Goal: Transaction & Acquisition: Purchase product/service

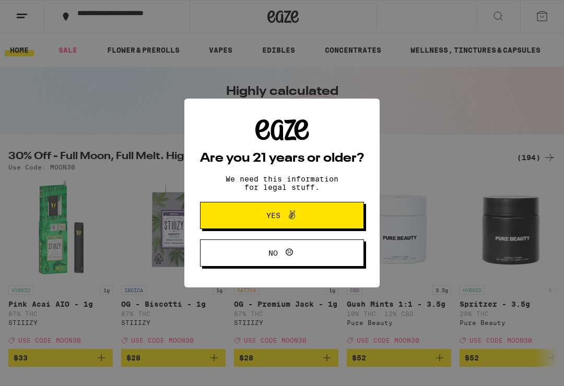
click at [319, 220] on span "Yes" at bounding box center [281, 216] width 79 height 14
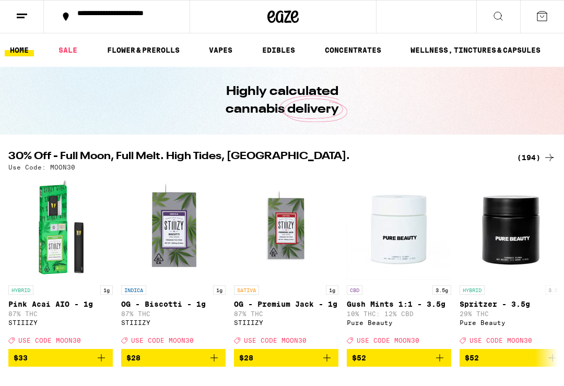
click at [19, 7] on button at bounding box center [22, 17] width 44 height 33
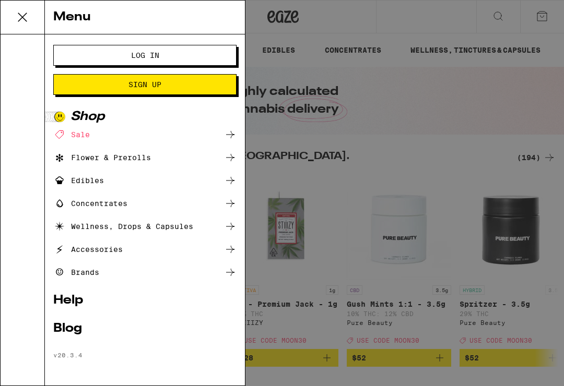
click at [157, 53] on span "Log In" at bounding box center [145, 55] width 28 height 7
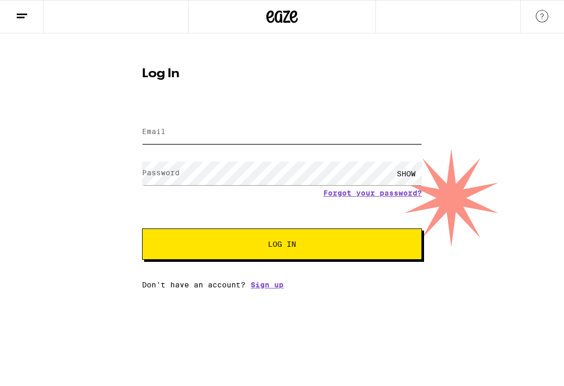
click at [205, 135] on input "Email" at bounding box center [282, 132] width 280 height 23
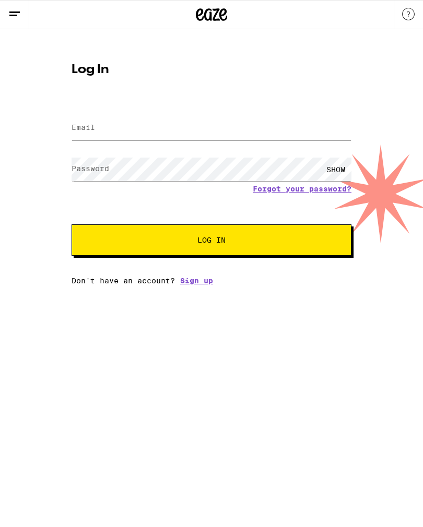
type input "[EMAIL_ADDRESS][DOMAIN_NAME]"
click at [211, 242] on button "Log In" at bounding box center [212, 239] width 280 height 31
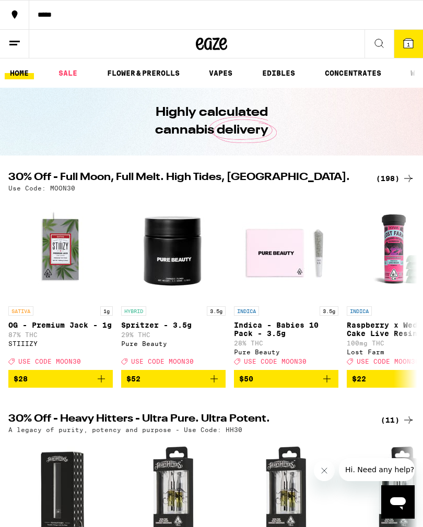
click at [377, 48] on icon at bounding box center [379, 43] width 13 height 13
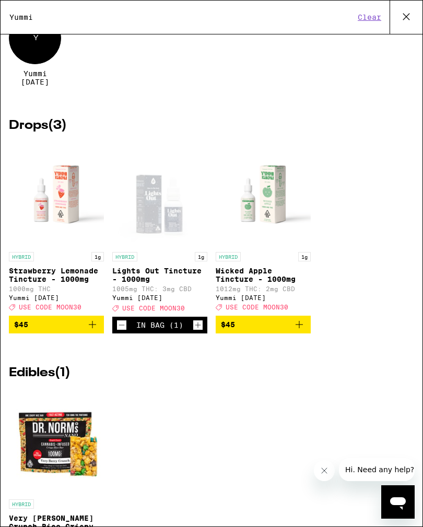
scroll to position [79, 0]
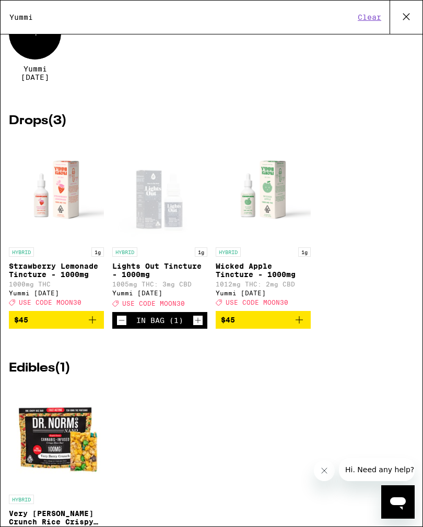
type input "Yummi"
click at [269, 321] on span "$45" at bounding box center [263, 320] width 85 height 13
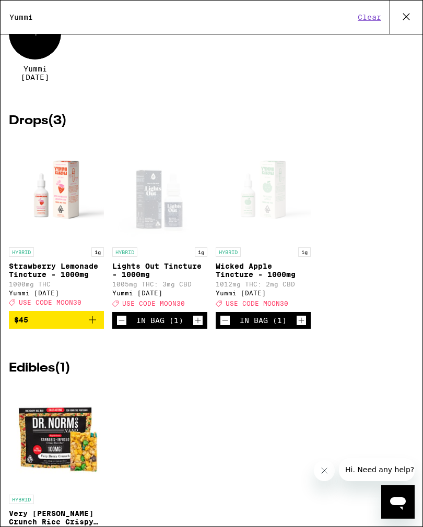
click at [221, 329] on div "In Bag (1)" at bounding box center [263, 320] width 95 height 17
click at [226, 325] on icon "Decrement" at bounding box center [224, 320] width 9 height 13
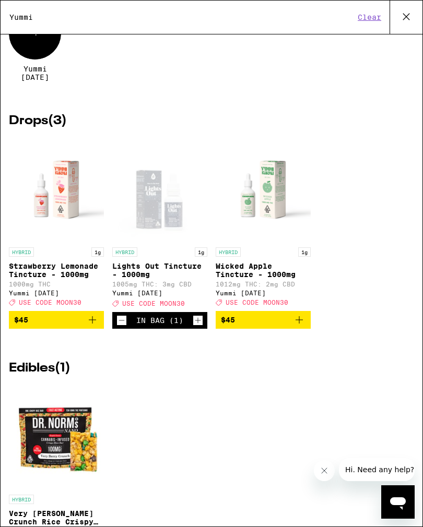
click at [198, 324] on icon "Increment" at bounding box center [198, 321] width 6 height 6
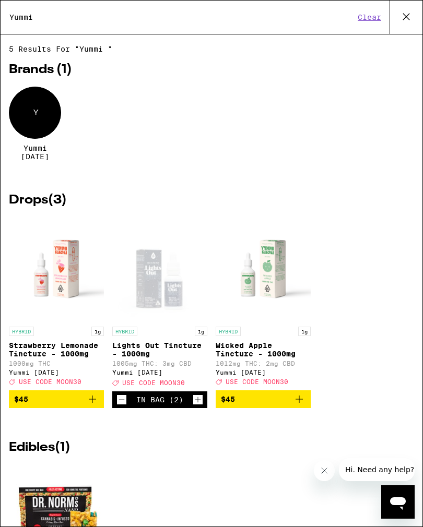
scroll to position [0, 0]
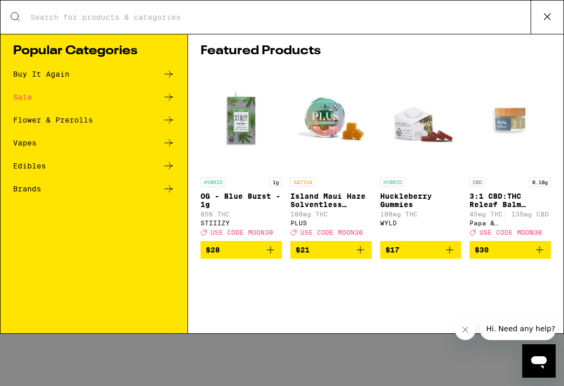
click at [546, 17] on icon at bounding box center [547, 17] width 16 height 16
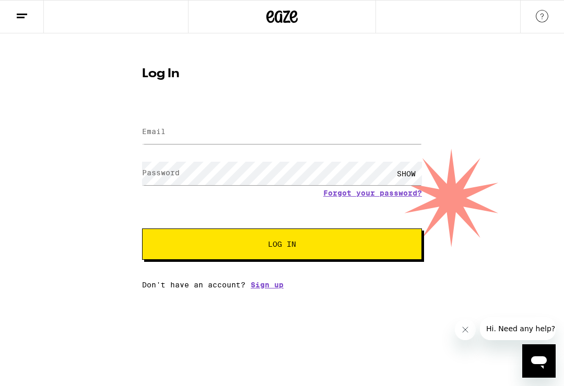
click at [279, 242] on span "Log In" at bounding box center [282, 244] width 28 height 7
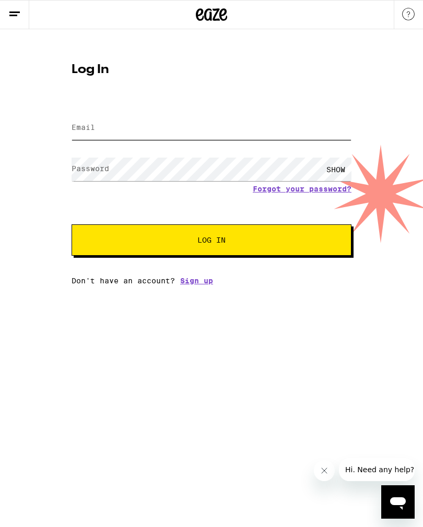
type input "[EMAIL_ADDRESS][DOMAIN_NAME]"
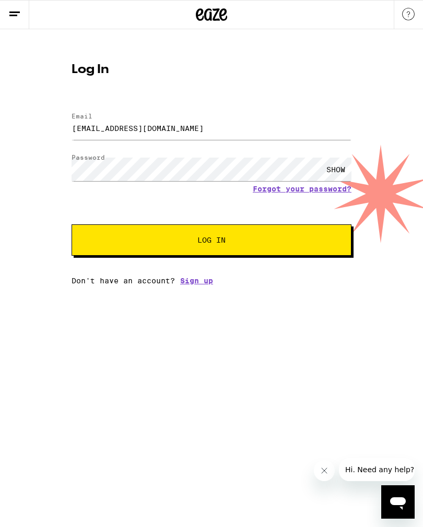
click at [233, 248] on button "Log In" at bounding box center [212, 239] width 280 height 31
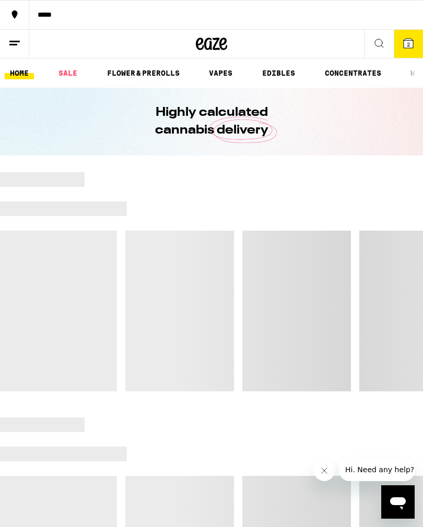
click at [408, 45] on span "2" at bounding box center [408, 44] width 3 height 6
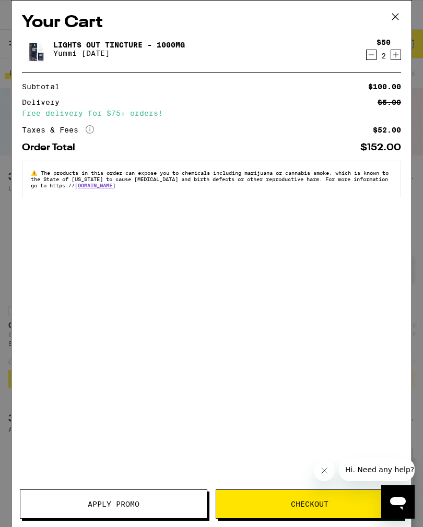
click at [138, 386] on span "Apply Promo" at bounding box center [114, 504] width 52 height 7
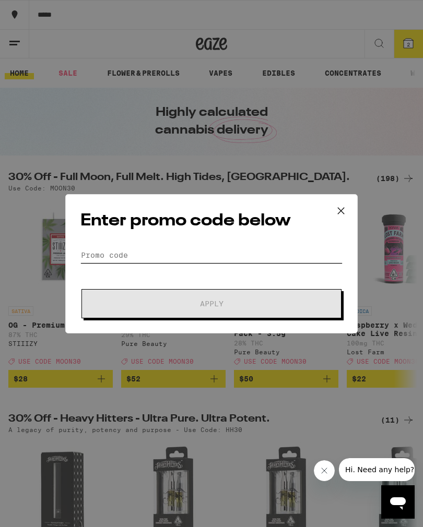
click at [179, 248] on input "Promo Code" at bounding box center [211, 255] width 262 height 16
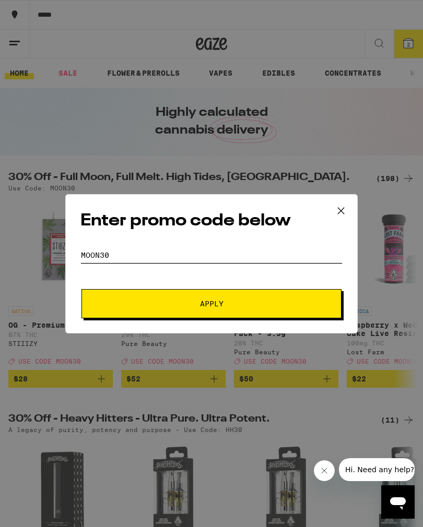
type input "Moon30"
click at [237, 300] on button "Apply" at bounding box center [211, 303] width 260 height 29
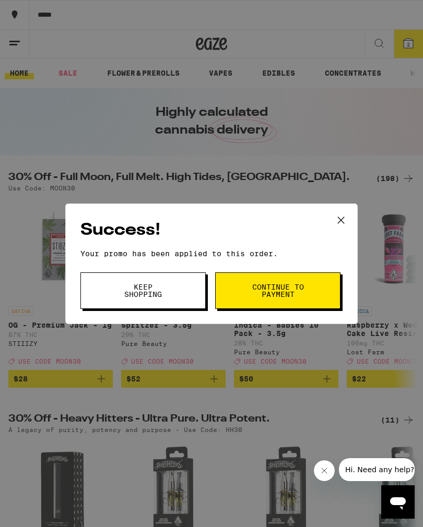
click at [289, 292] on span "Continue to payment" at bounding box center [277, 290] width 53 height 15
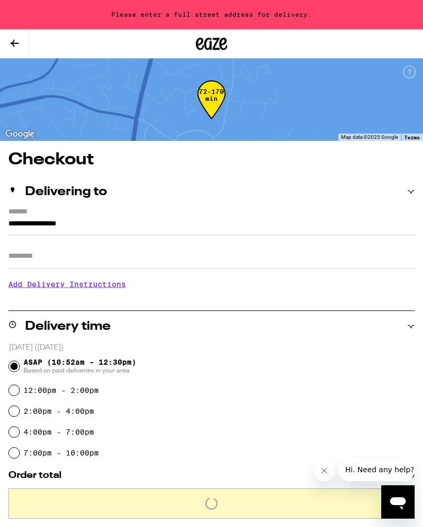
click at [41, 221] on input "**********" at bounding box center [211, 227] width 406 height 18
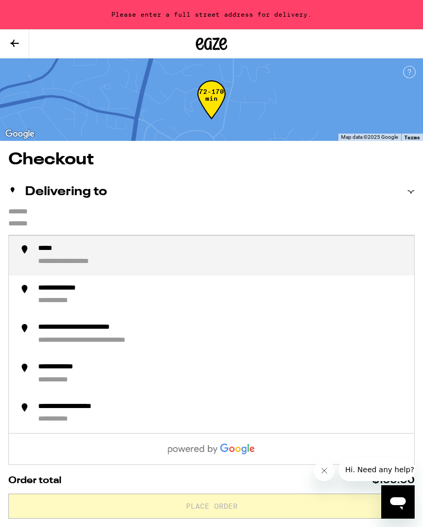
type input "**********"
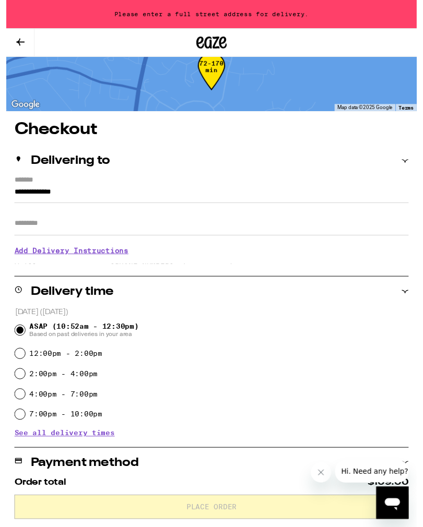
scroll to position [26, 0]
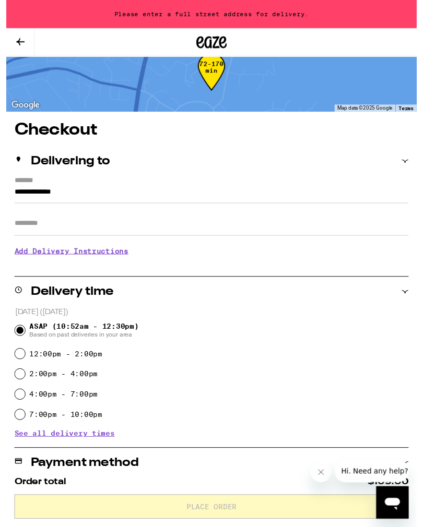
click at [15, 386] on input "2:00pm - 4:00pm" at bounding box center [14, 386] width 10 height 10
radio input "true"
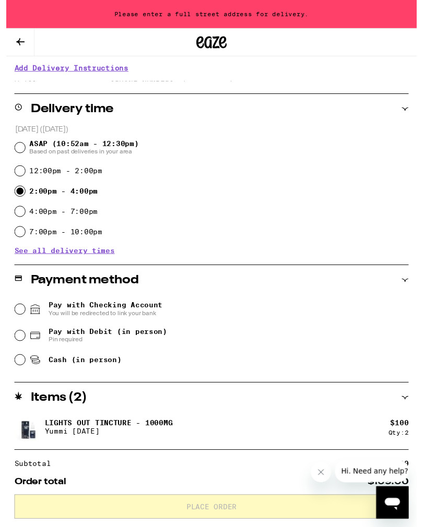
scroll to position [218, 0]
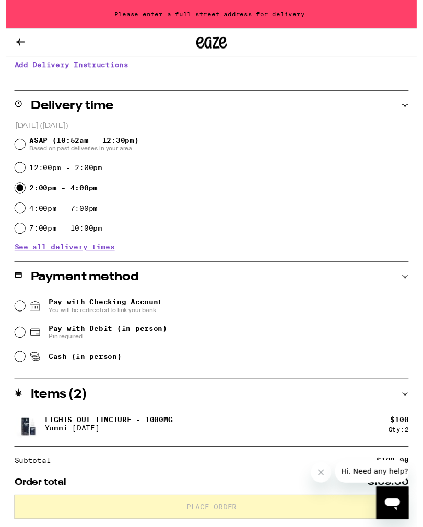
click at [14, 373] on input "Cash (in person)" at bounding box center [14, 367] width 10 height 10
radio input "true"
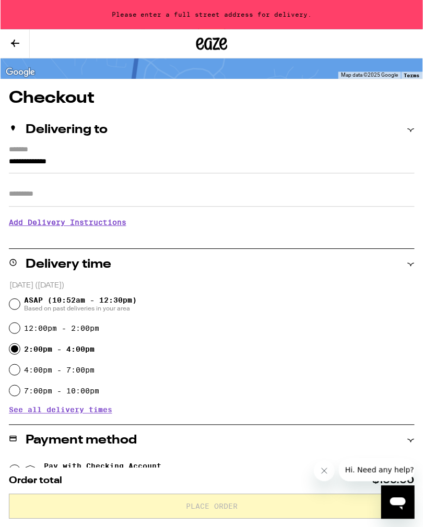
scroll to position [0, 0]
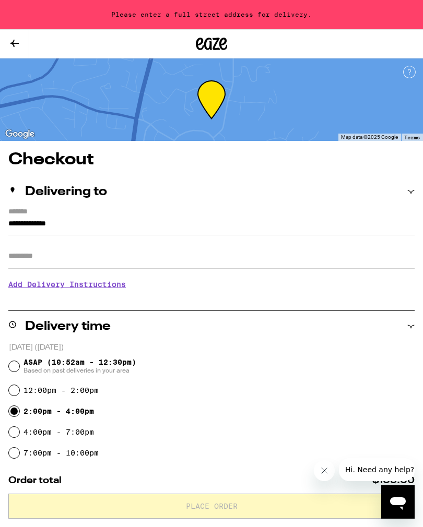
click at [113, 224] on input "**********" at bounding box center [211, 227] width 406 height 18
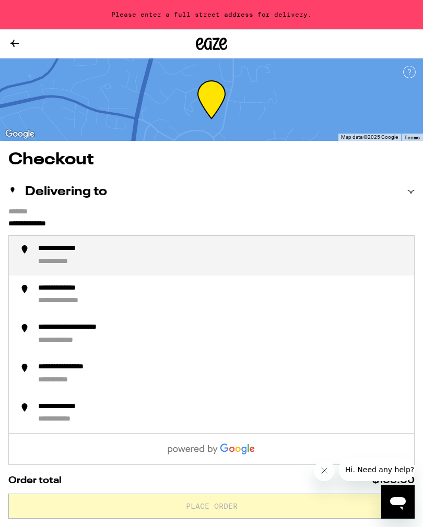
click at [84, 259] on div "**********" at bounding box center [64, 262] width 52 height 10
type input "**********"
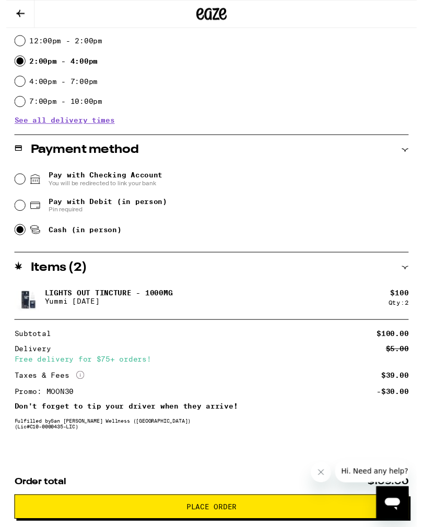
scroll to position [337, 0]
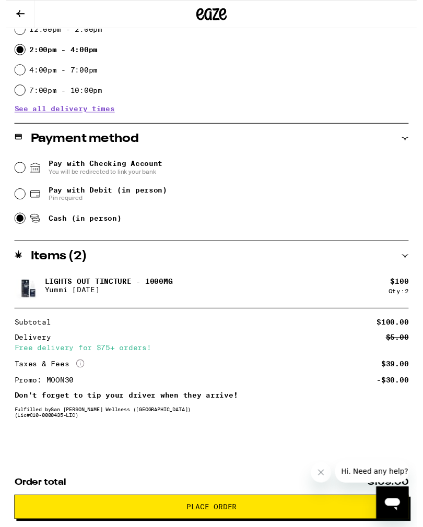
click at [230, 386] on span "Place Order" at bounding box center [212, 522] width 52 height 7
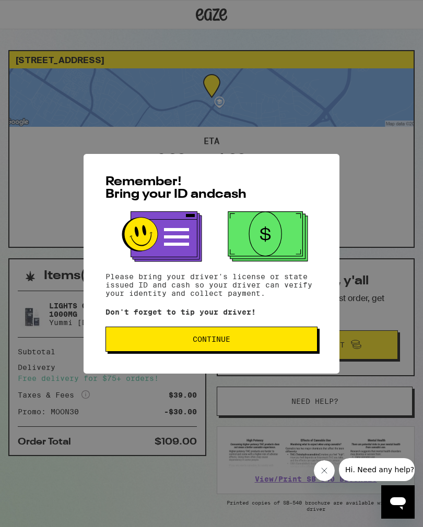
click at [255, 338] on button "Continue" at bounding box center [211, 339] width 212 height 25
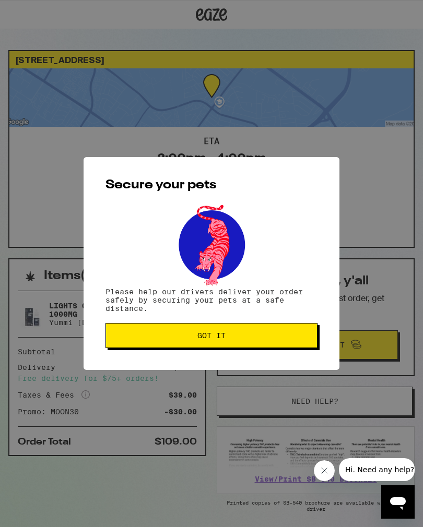
click at [260, 338] on span "Got it" at bounding box center [211, 335] width 194 height 7
